Goal: Information Seeking & Learning: Learn about a topic

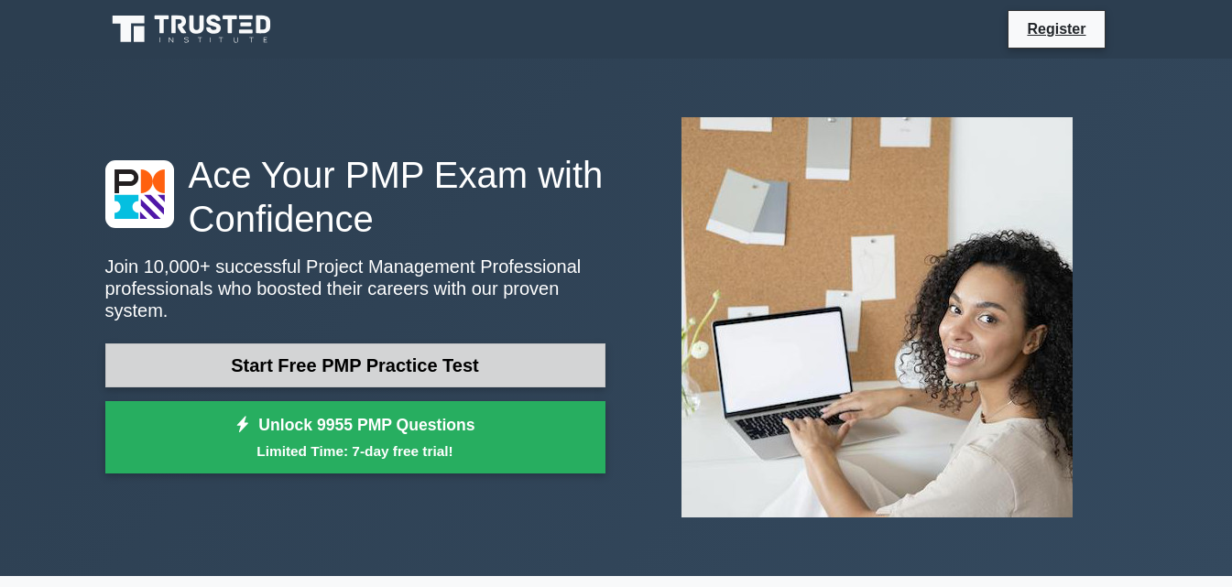
click at [398, 357] on link "Start Free PMP Practice Test" at bounding box center [355, 366] width 500 height 44
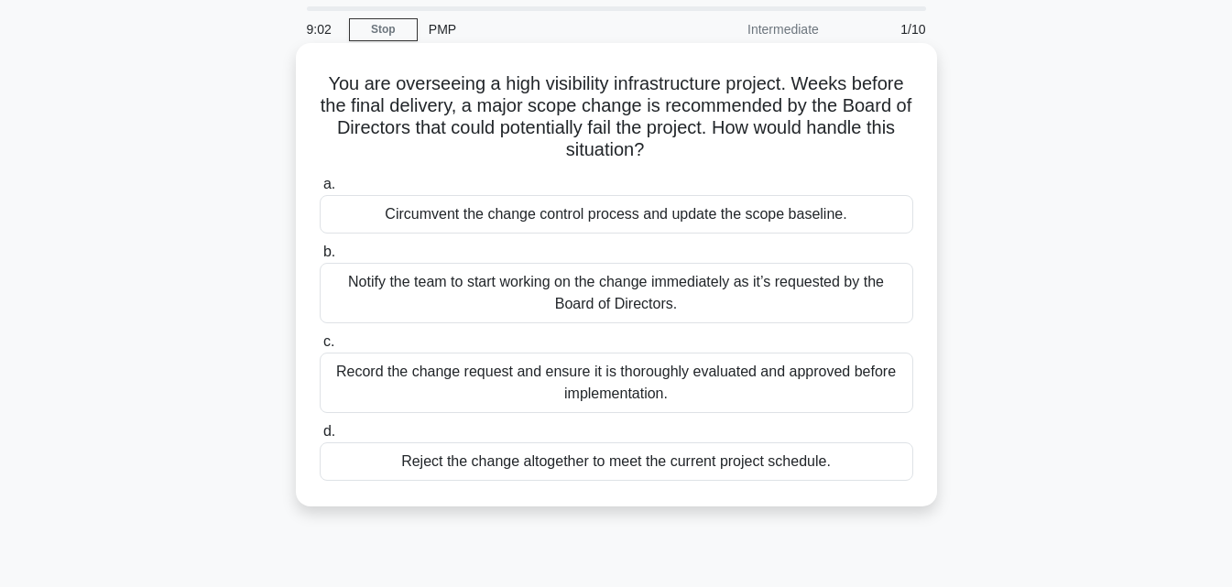
scroll to position [92, 0]
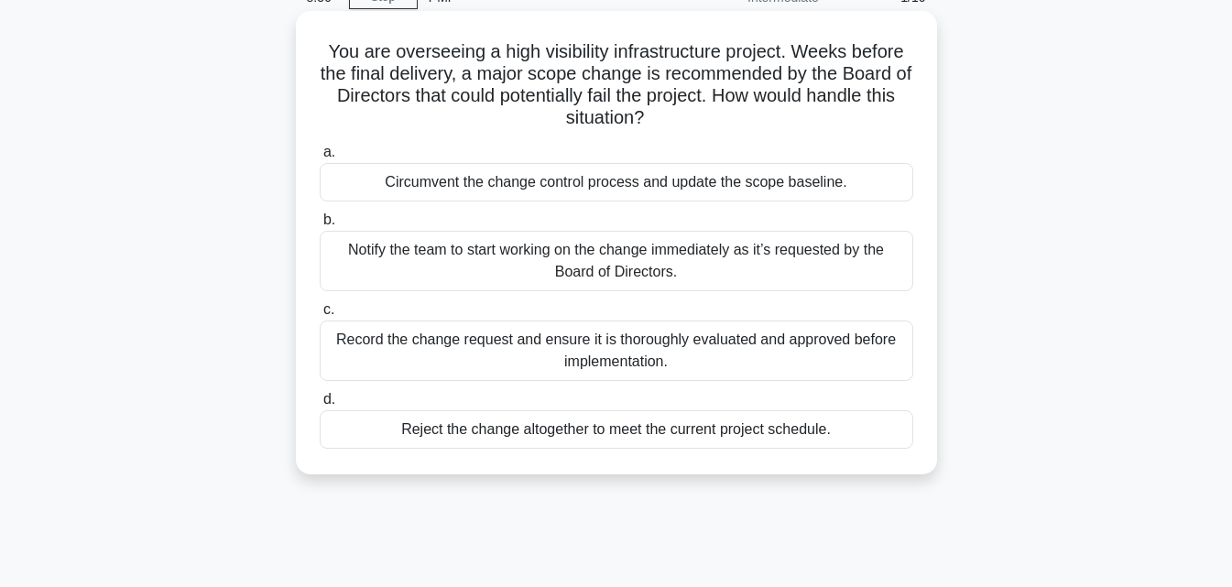
click at [746, 185] on div "Circumvent the change control process and update the scope baseline." at bounding box center [617, 182] width 594 height 38
click at [320, 159] on input "a. Circumvent the change control process and update the scope baseline." at bounding box center [320, 153] width 0 height 12
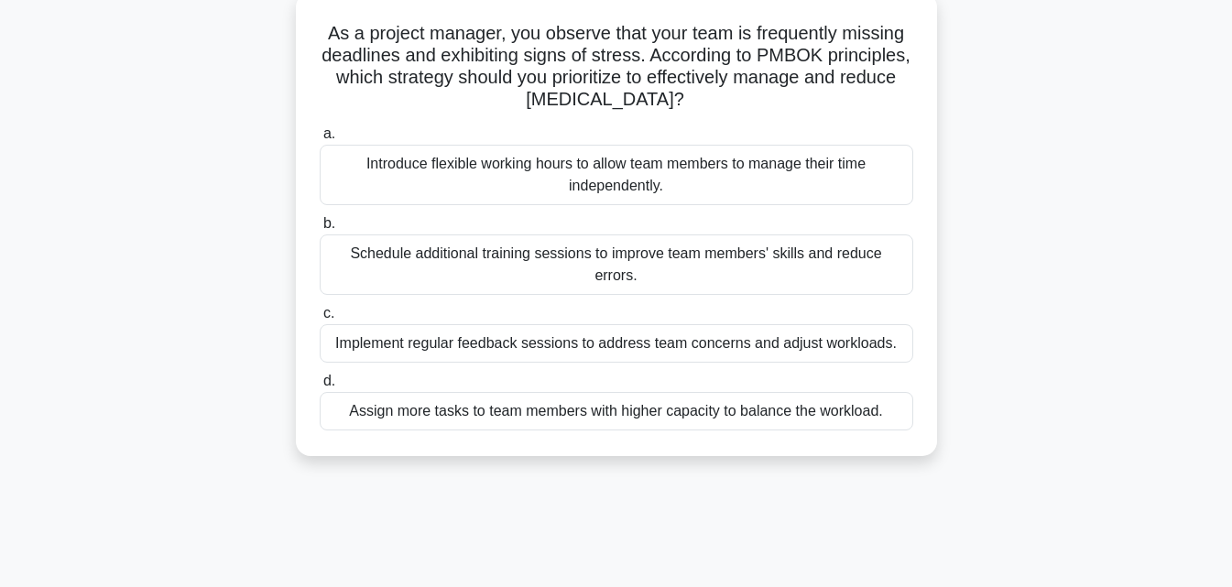
scroll to position [0, 0]
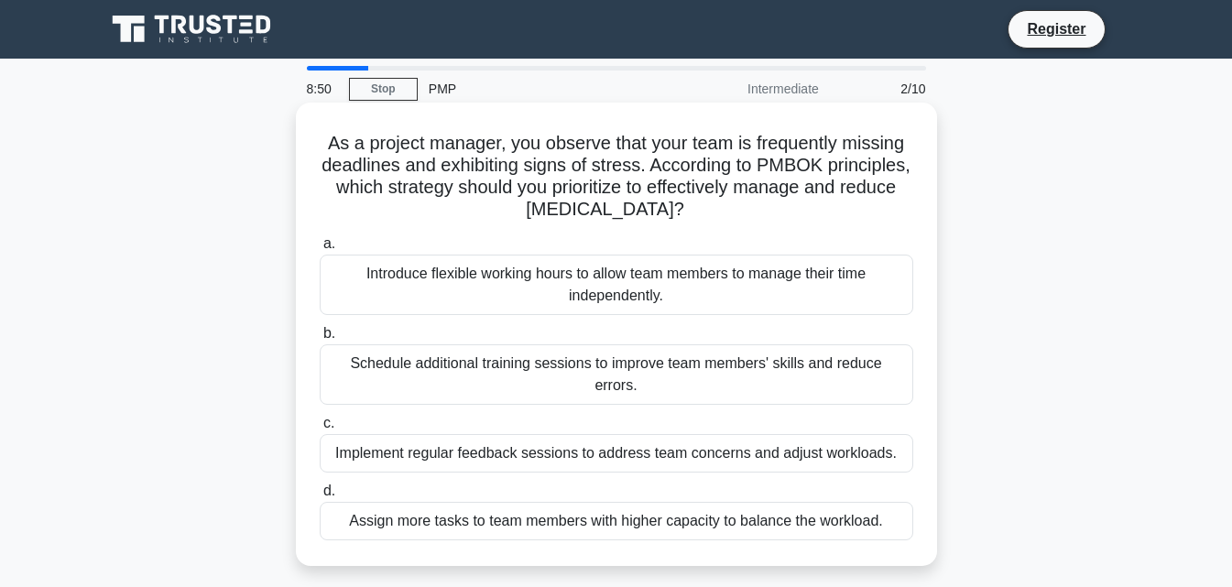
click at [614, 285] on div "Introduce flexible working hours to allow team members to manage their time ind…" at bounding box center [617, 285] width 594 height 60
click at [320, 250] on input "a. Introduce flexible working hours to allow team members to manage their time …" at bounding box center [320, 244] width 0 height 12
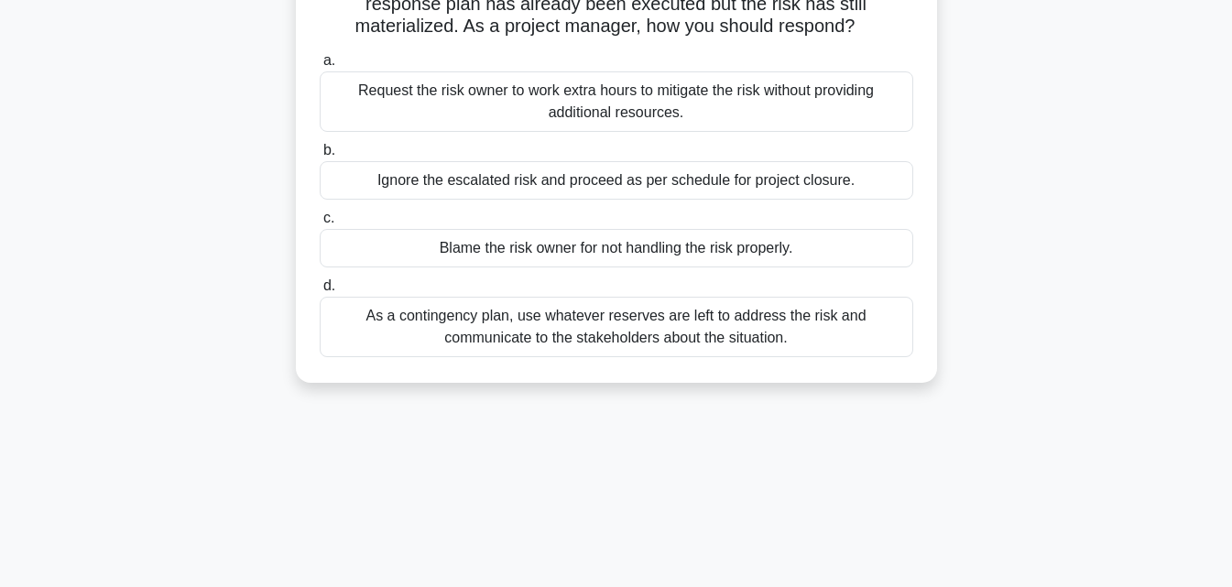
click at [593, 336] on div "As a contingency plan, use whatever reserves are left to address the risk and c…" at bounding box center [617, 327] width 594 height 60
click at [320, 292] on input "d. As a contingency plan, use whatever reserves are left to address the risk an…" at bounding box center [320, 286] width 0 height 12
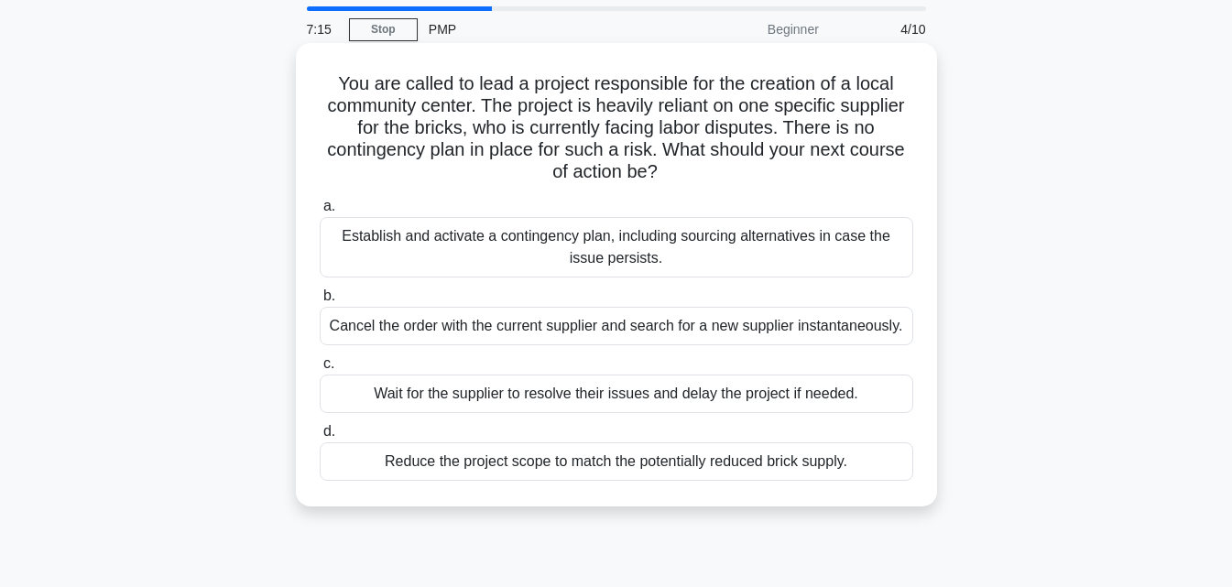
scroll to position [92, 0]
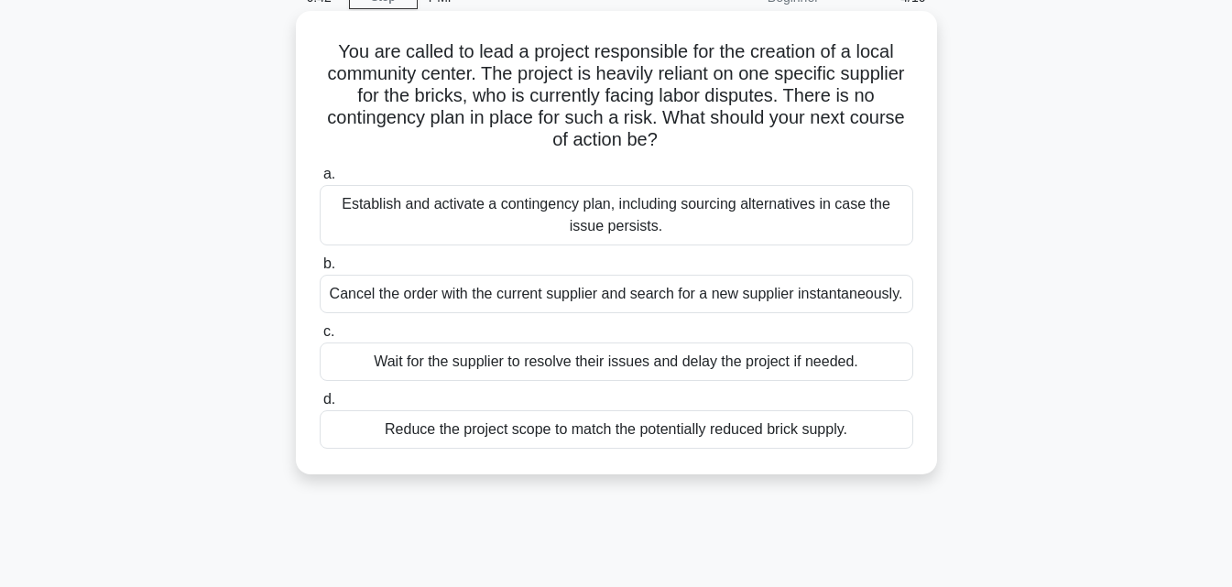
click at [668, 292] on div "Cancel the order with the current supplier and search for a new supplier instan…" at bounding box center [617, 294] width 594 height 38
click at [320, 270] on input "b. Cancel the order with the current supplier and search for a new supplier ins…" at bounding box center [320, 264] width 0 height 12
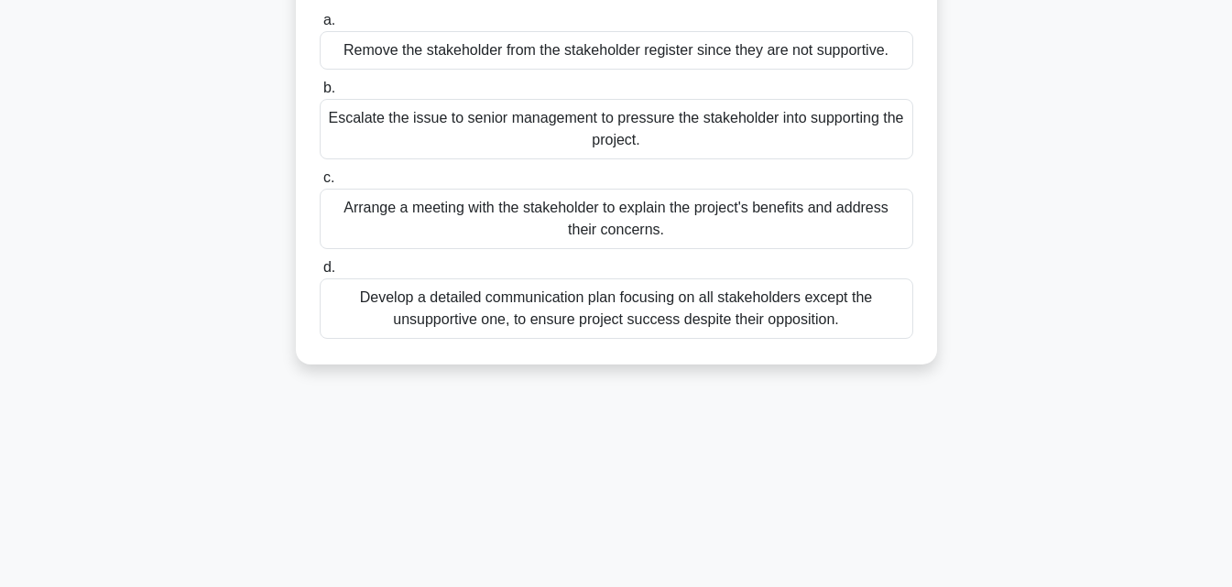
scroll to position [275, 0]
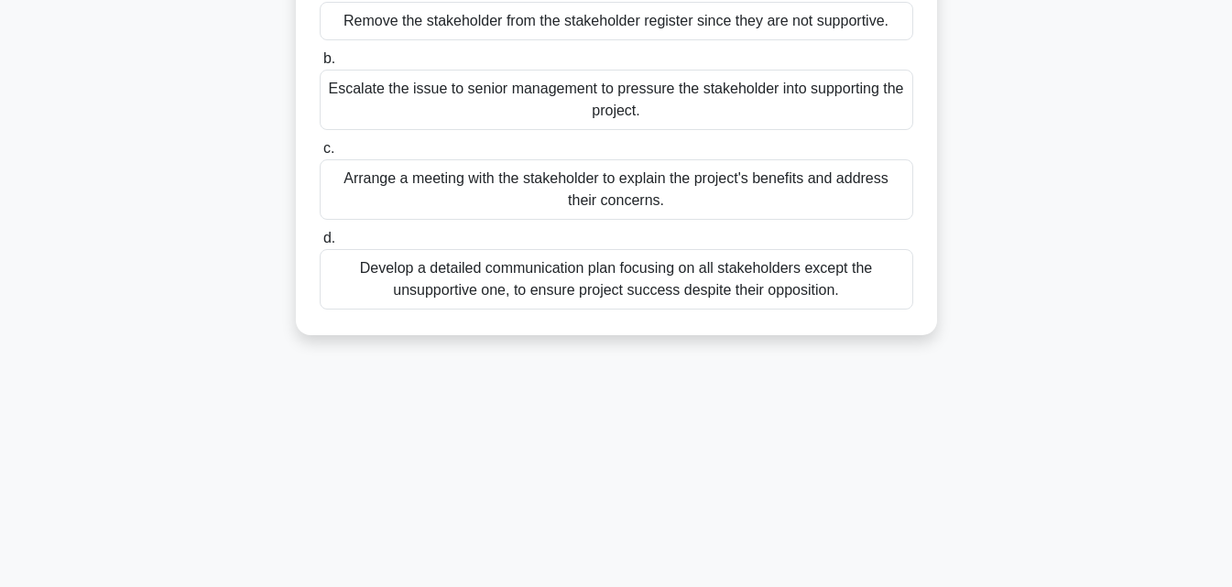
click at [677, 191] on div "Arrange a meeting with the stakeholder to explain the project's benefits and ad…" at bounding box center [617, 189] width 594 height 60
click at [320, 155] on input "c. Arrange a meeting with the stakeholder to explain the project's benefits and…" at bounding box center [320, 149] width 0 height 12
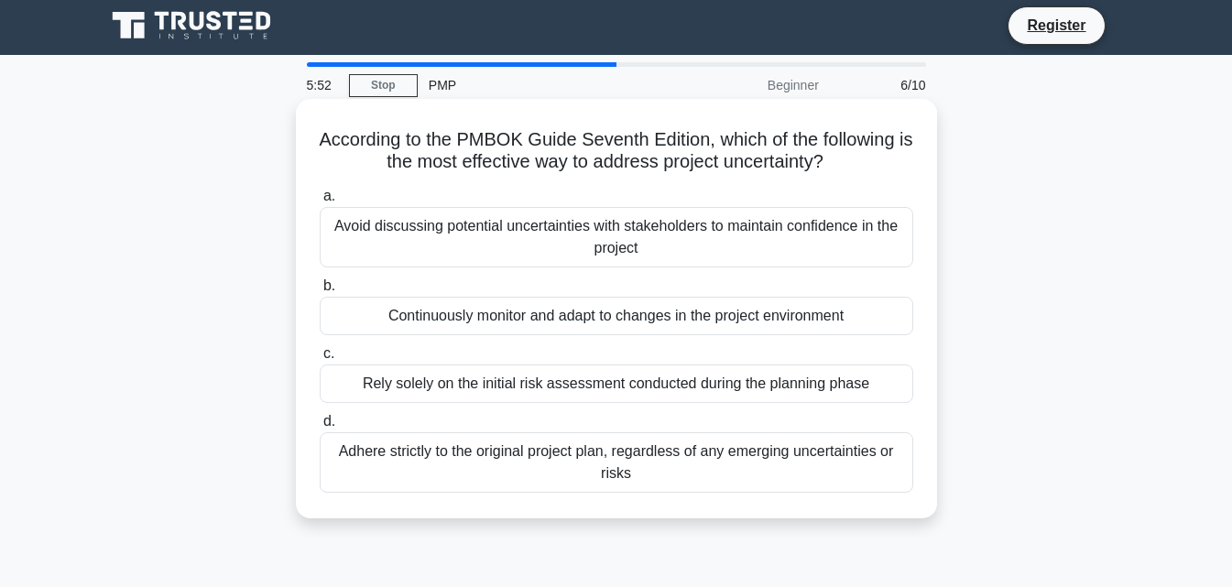
scroll to position [0, 0]
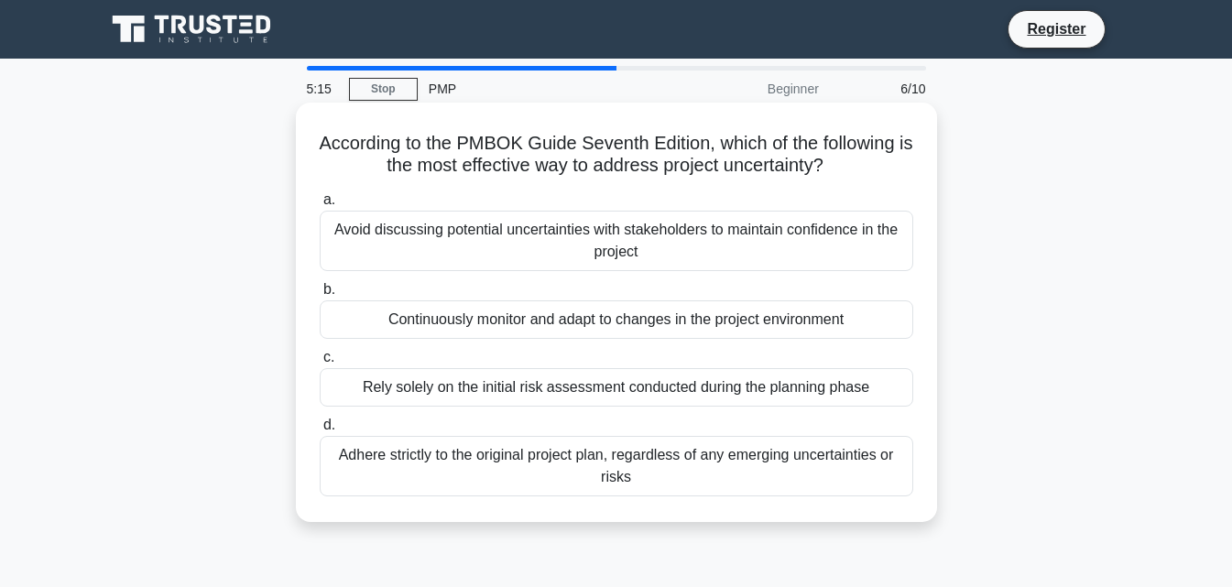
click at [553, 395] on div "Rely solely on the initial risk assessment conducted during the planning phase" at bounding box center [617, 387] width 594 height 38
click at [320, 364] on input "c. Rely solely on the initial risk assessment conducted during the planning pha…" at bounding box center [320, 358] width 0 height 12
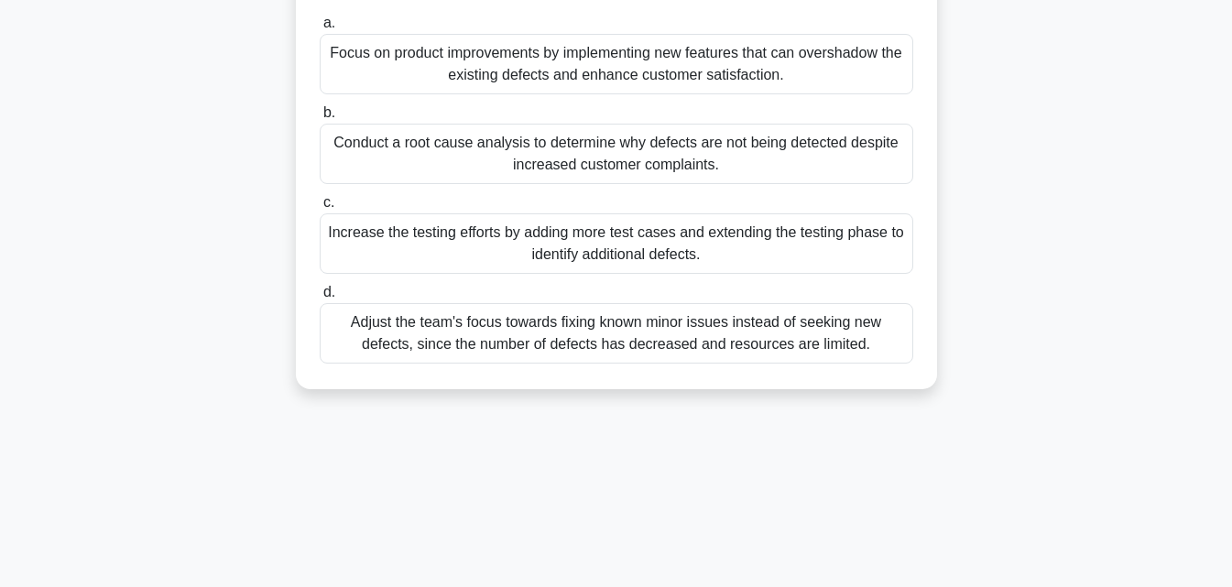
scroll to position [275, 0]
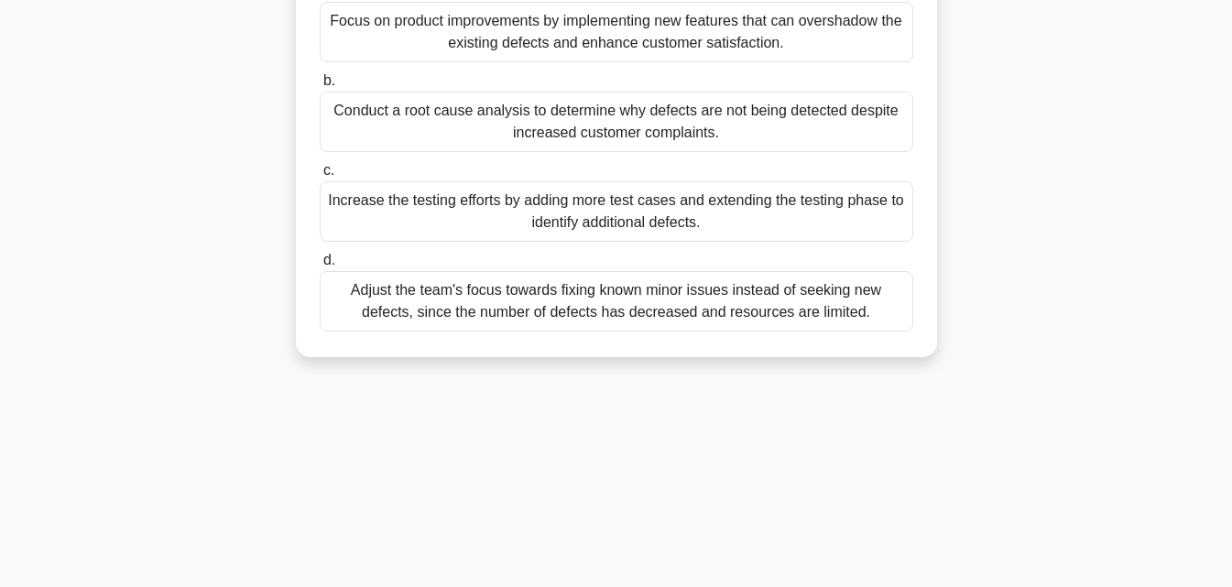
click at [536, 291] on div "Adjust the team's focus towards fixing known minor issues instead of seeking ne…" at bounding box center [617, 301] width 594 height 60
click at [320, 267] on input "d. Adjust the team's focus towards fixing known minor issues instead of seeking…" at bounding box center [320, 261] width 0 height 12
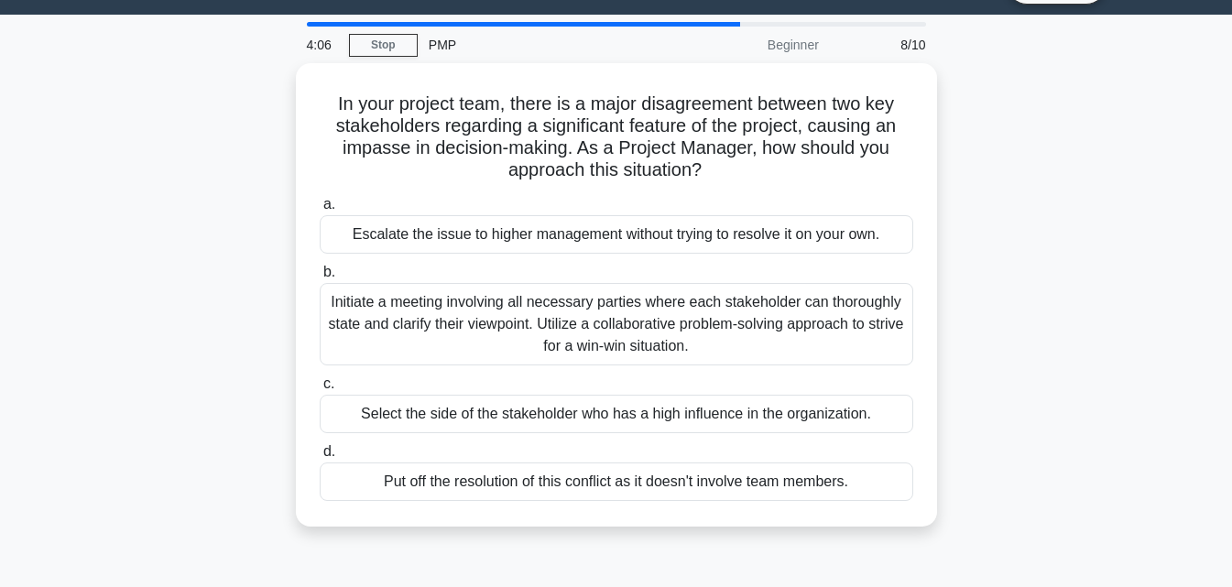
scroll to position [0, 0]
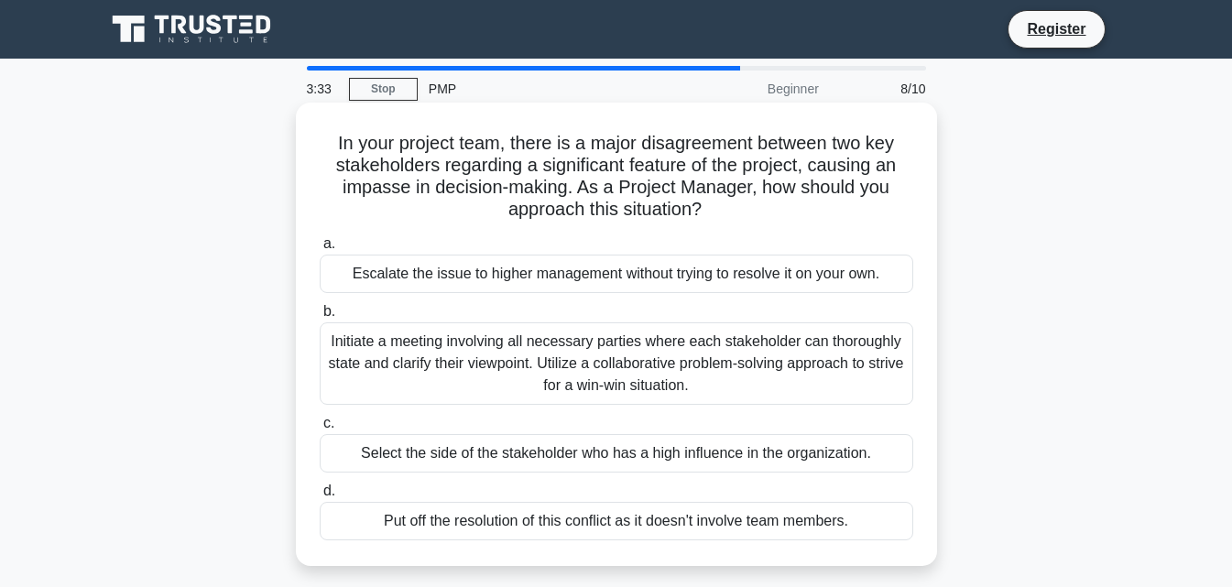
click at [631, 369] on div "Initiate a meeting involving all necessary parties where each stakeholder can t…" at bounding box center [617, 364] width 594 height 82
click at [320, 318] on input "b. Initiate a meeting involving all necessary parties where each stakeholder ca…" at bounding box center [320, 312] width 0 height 12
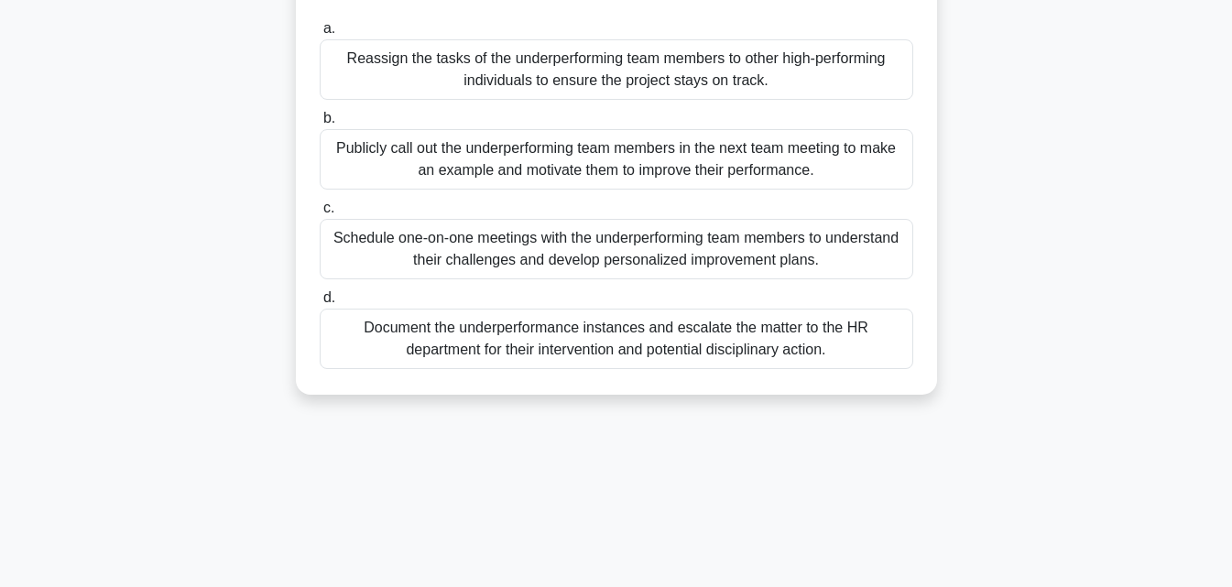
scroll to position [183, 0]
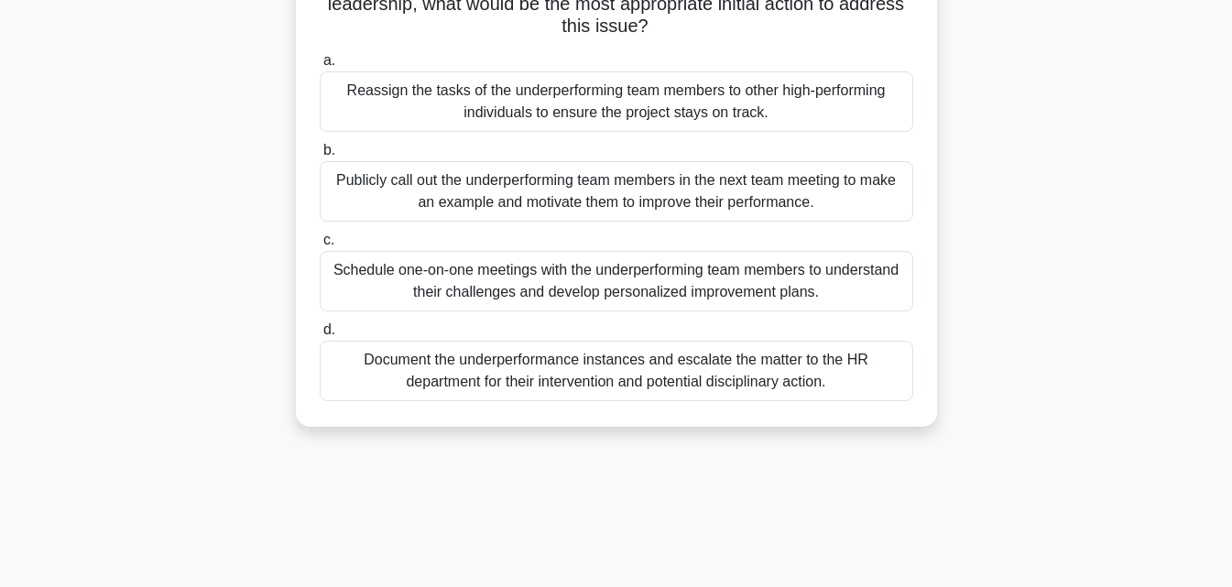
drag, startPoint x: 565, startPoint y: 129, endPoint x: 568, endPoint y: 114, distance: 15.8
click at [568, 115] on div "Reassign the tasks of the underperforming team members to other high-performing…" at bounding box center [617, 101] width 594 height 60
click at [581, 113] on div "Reassign the tasks of the underperforming team members to other high-performing…" at bounding box center [617, 101] width 594 height 60
click at [320, 67] on input "a. Reassign the tasks of the underperforming team members to other high-perform…" at bounding box center [320, 61] width 0 height 12
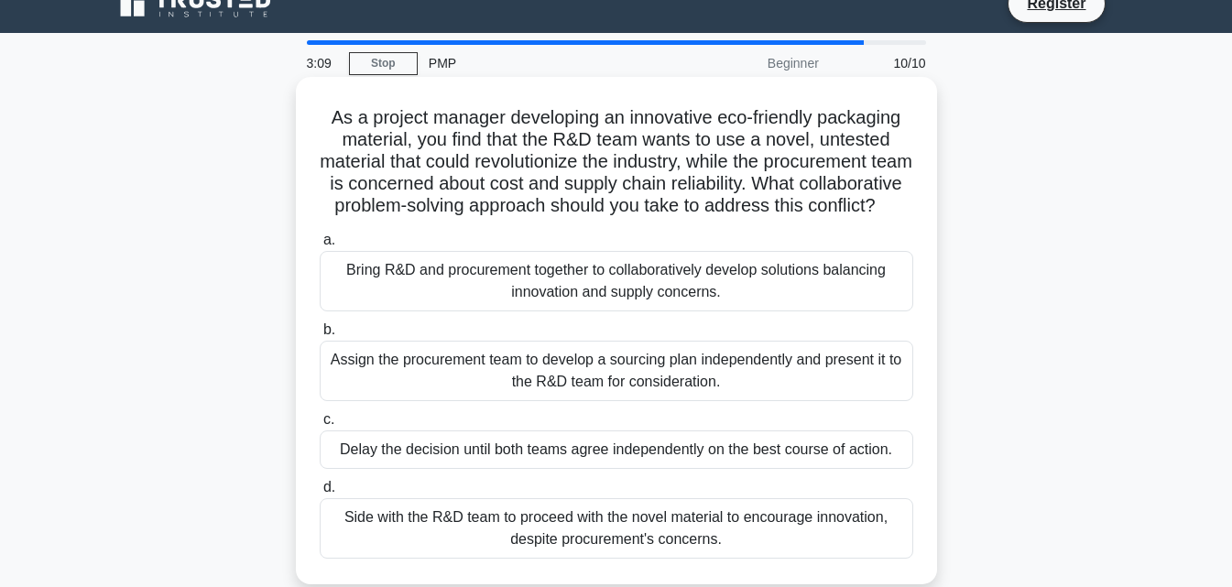
scroll to position [0, 0]
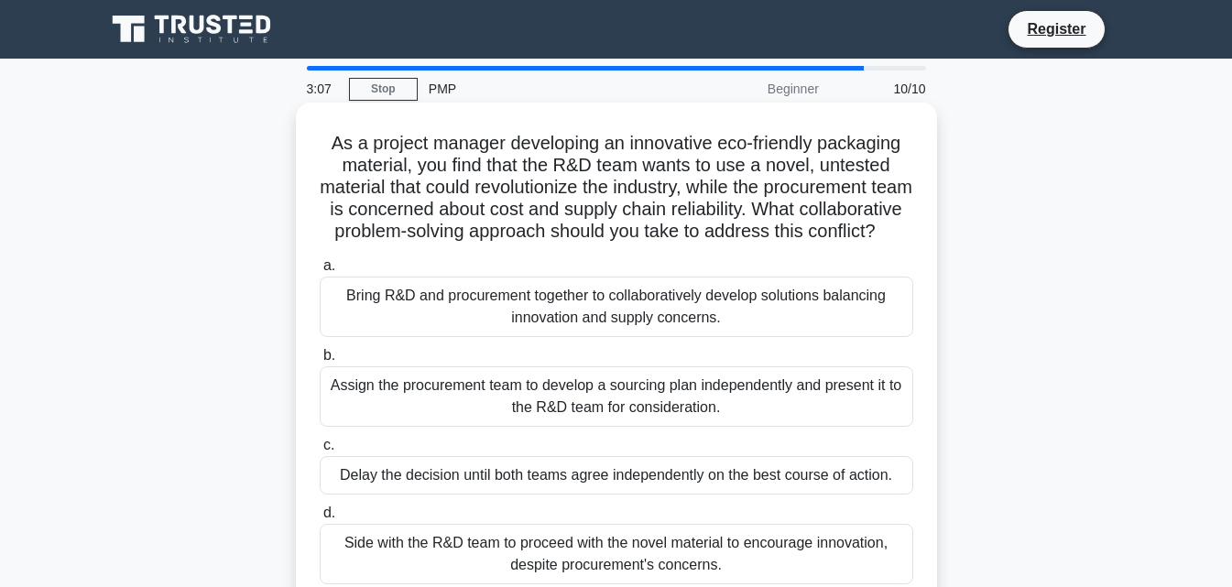
click at [646, 426] on div "Assign the procurement team to develop a sourcing plan independently and presen…" at bounding box center [617, 397] width 594 height 60
click at [320, 362] on input "b. Assign the procurement team to develop a sourcing plan independently and pre…" at bounding box center [320, 356] width 0 height 12
